Goal: Browse casually

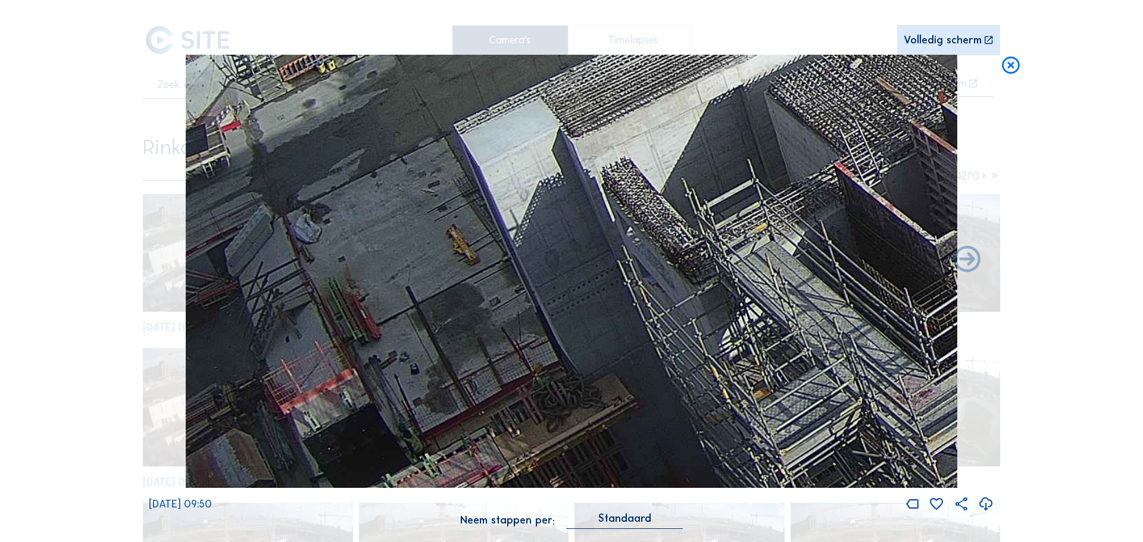
click at [1011, 61] on icon at bounding box center [1010, 66] width 21 height 22
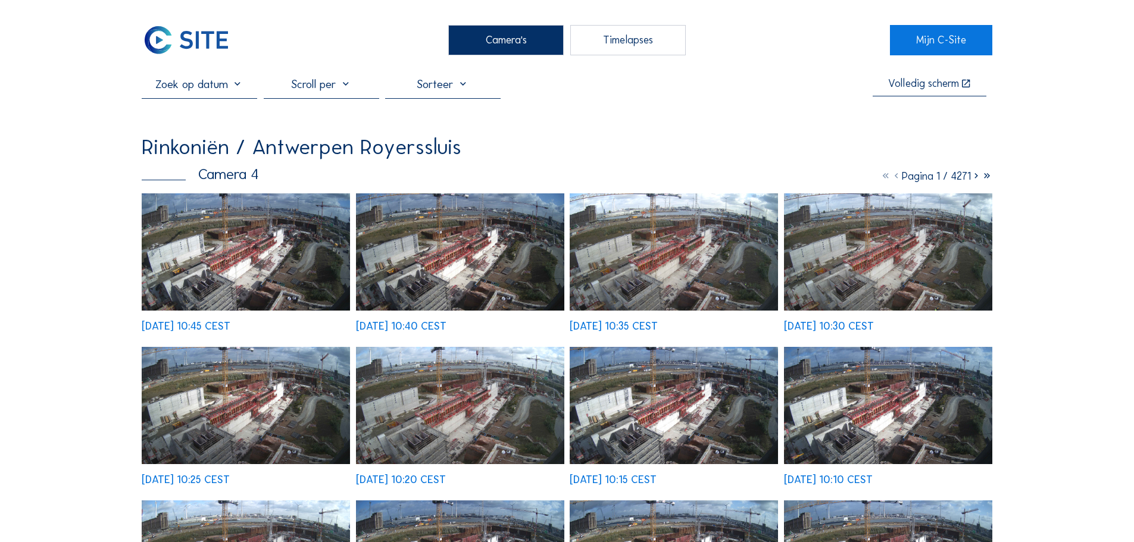
click at [154, 239] on img at bounding box center [246, 251] width 208 height 117
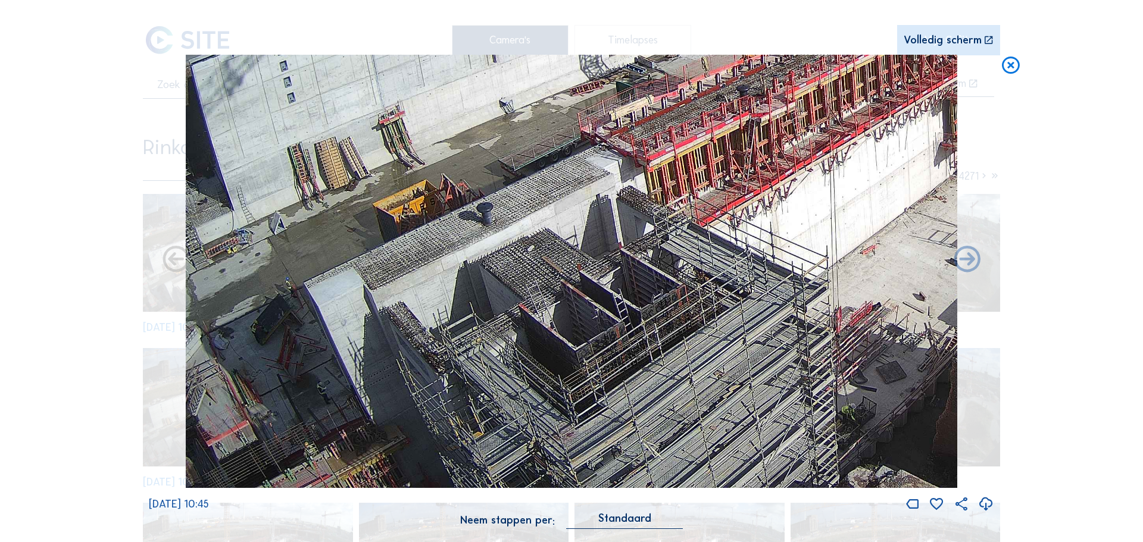
drag, startPoint x: 268, startPoint y: 418, endPoint x: 315, endPoint y: 319, distance: 109.2
click at [315, 319] on img at bounding box center [571, 272] width 771 height 434
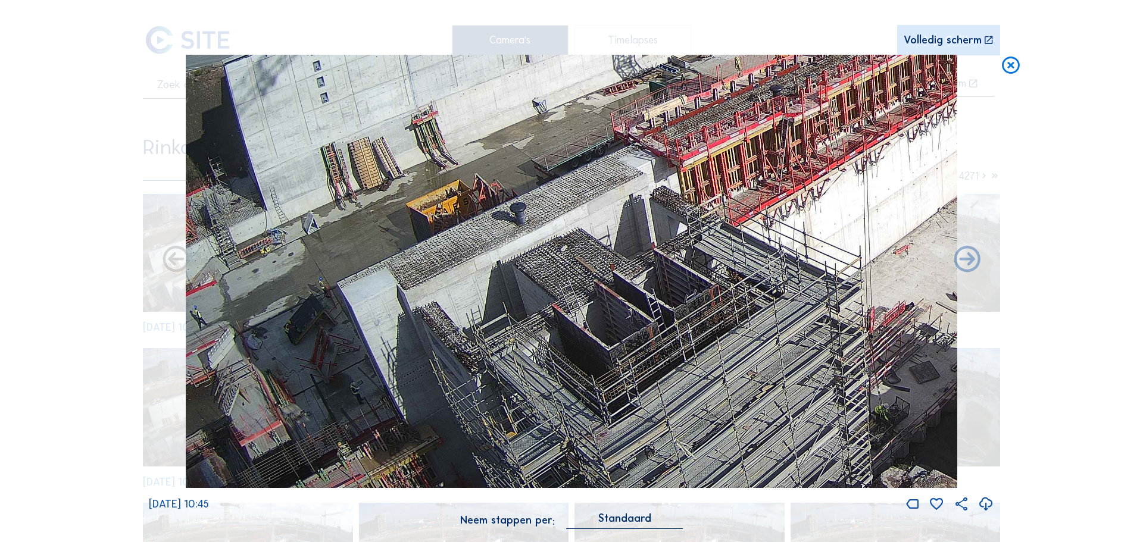
drag, startPoint x: 283, startPoint y: 362, endPoint x: 411, endPoint y: 282, distance: 150.8
click at [411, 282] on img at bounding box center [571, 272] width 771 height 434
drag, startPoint x: 386, startPoint y: 329, endPoint x: 441, endPoint y: 275, distance: 77.0
click at [441, 275] on img at bounding box center [571, 272] width 771 height 434
